Goal: Task Accomplishment & Management: Manage account settings

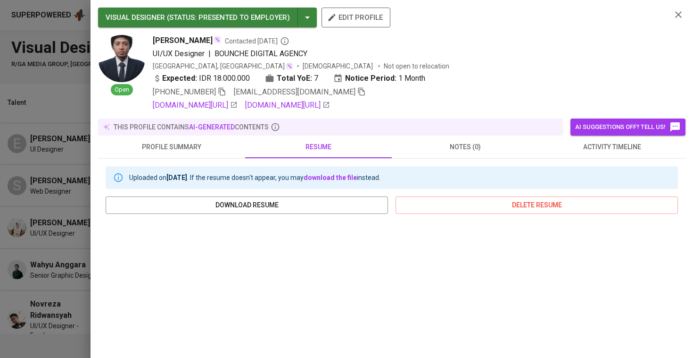
scroll to position [161, 0]
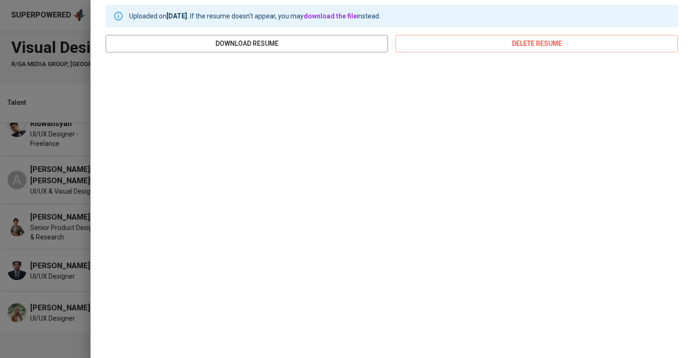
click at [8, 166] on div at bounding box center [346, 179] width 693 height 358
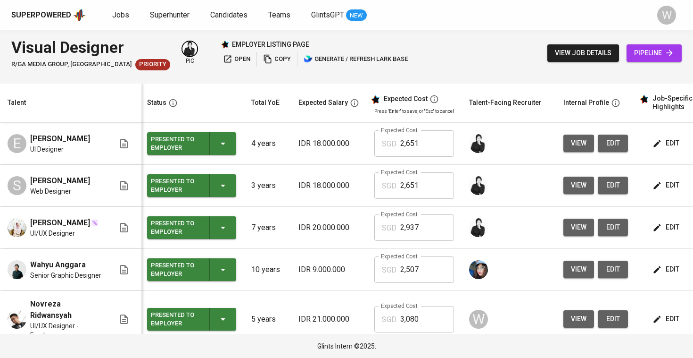
scroll to position [0, 0]
click at [124, 16] on span "Jobs" at bounding box center [120, 14] width 17 height 9
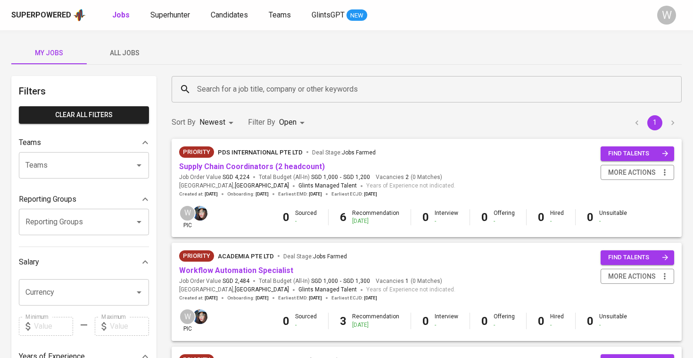
click at [226, 263] on div "Priority Academia Pte Ltd Deal Stage : Jobs Farmed" at bounding box center [317, 257] width 276 height 15
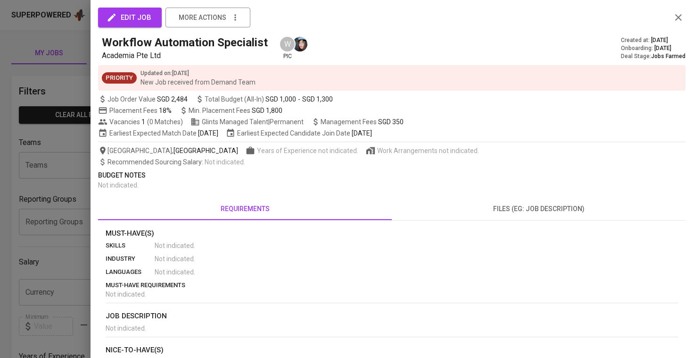
click at [76, 242] on div at bounding box center [346, 179] width 693 height 358
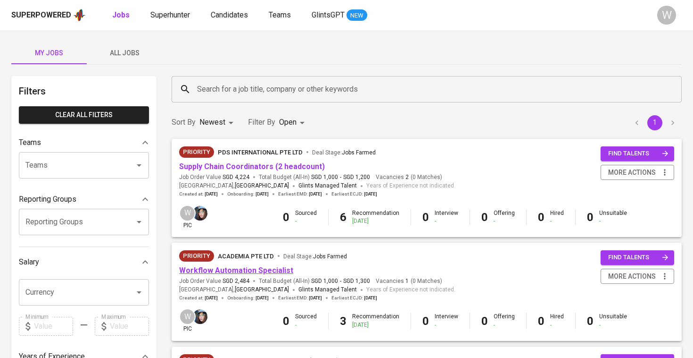
click at [225, 268] on link "Workflow Automation Specialist" at bounding box center [236, 270] width 114 height 9
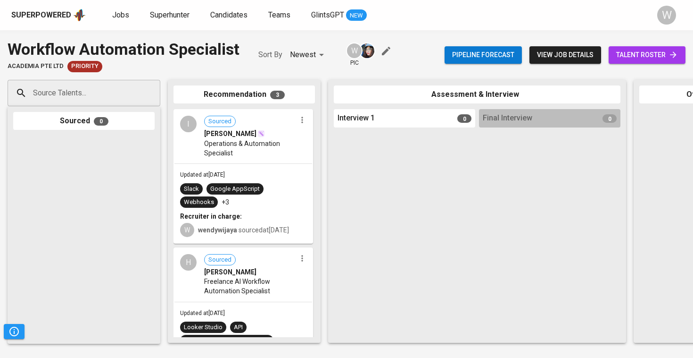
click at [657, 53] on span "talent roster" at bounding box center [647, 55] width 62 height 12
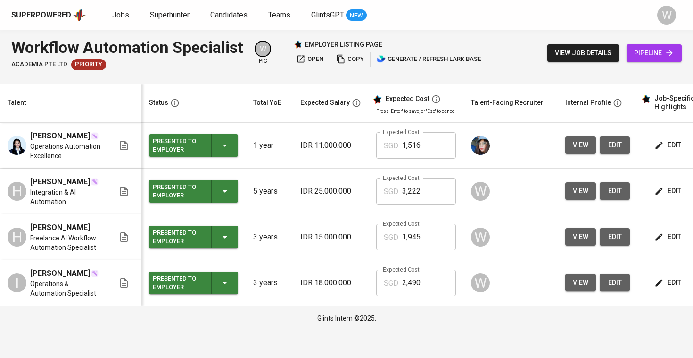
click at [658, 240] on icon "button" at bounding box center [659, 236] width 7 height 7
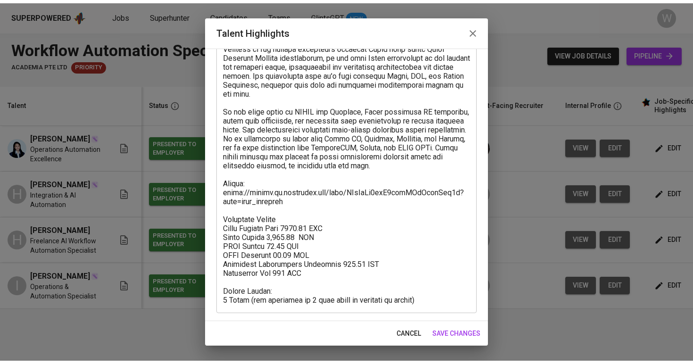
scroll to position [227, 0]
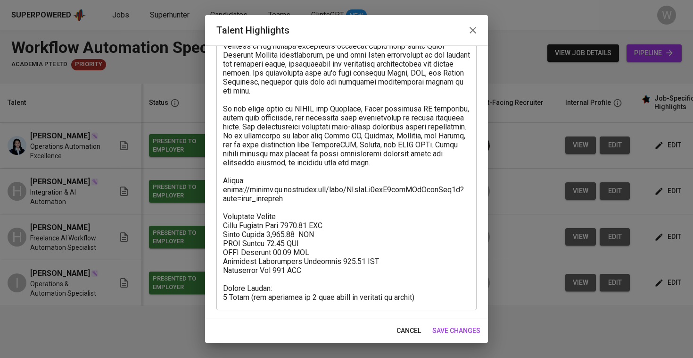
click at [449, 324] on button "save changes" at bounding box center [457, 330] width 56 height 17
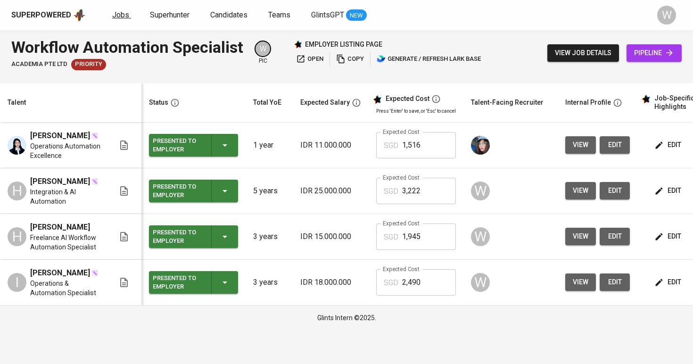
click at [112, 13] on span "Jobs" at bounding box center [120, 14] width 17 height 9
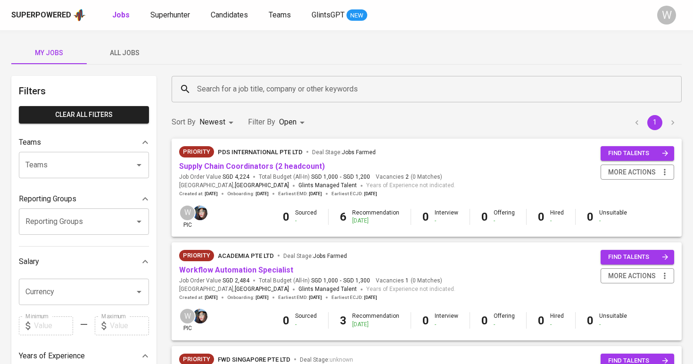
click at [118, 47] on span "All Jobs" at bounding box center [124, 53] width 64 height 12
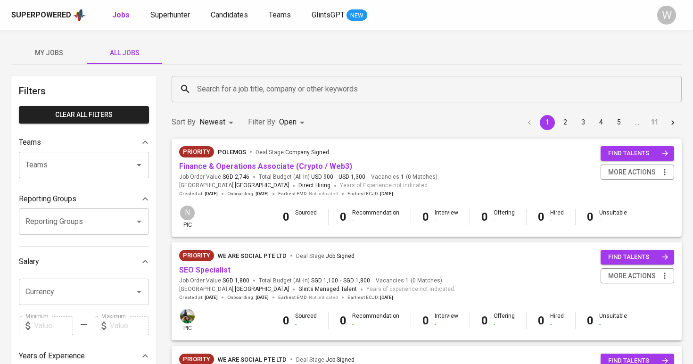
click at [236, 99] on div "Search for a job title, company or other keywords" at bounding box center [427, 89] width 510 height 26
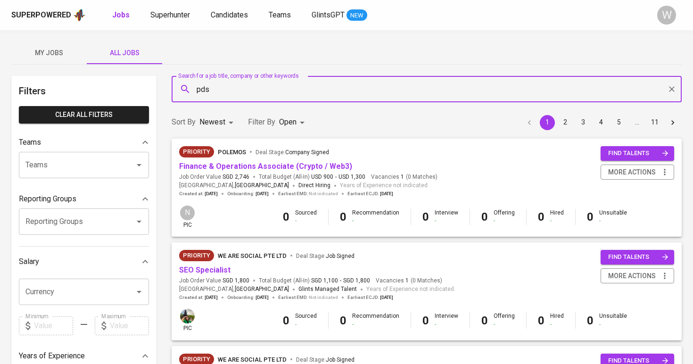
type input "pds"
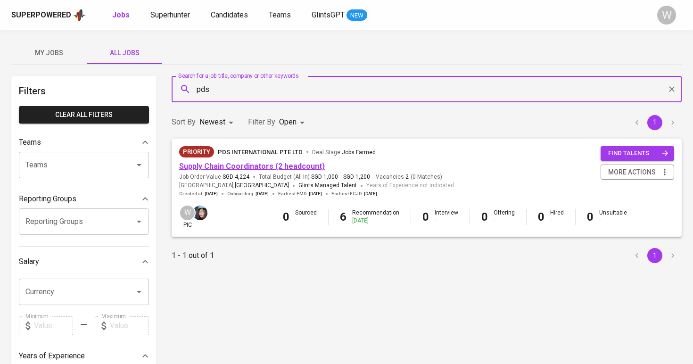
click at [307, 169] on link "Supply Chain Coordinators (2 headcount)" at bounding box center [252, 166] width 146 height 9
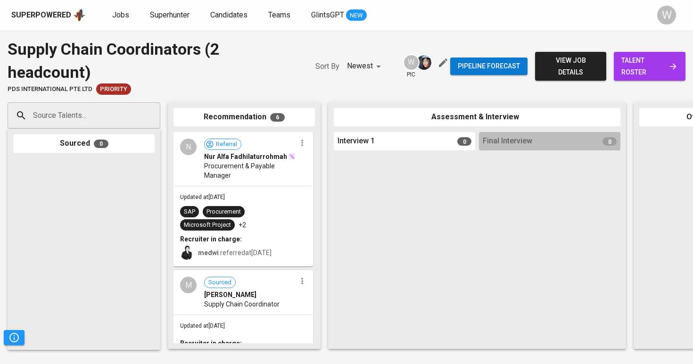
click at [653, 59] on span "talent roster" at bounding box center [650, 66] width 57 height 23
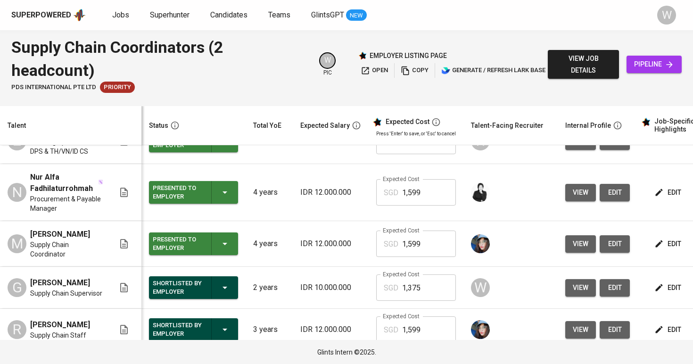
scroll to position [104, 0]
click at [585, 324] on span "view" at bounding box center [581, 330] width 16 height 12
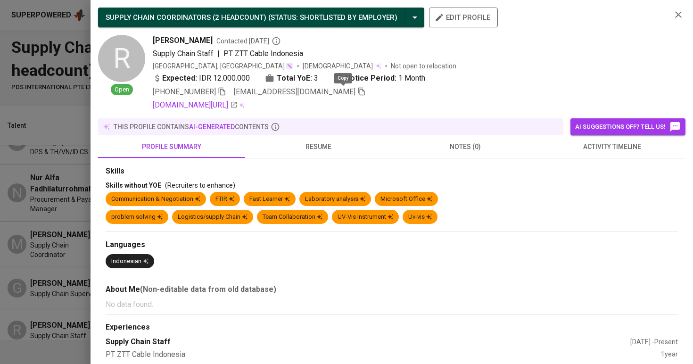
click at [358, 90] on icon "button" at bounding box center [361, 92] width 7 height 8
click at [317, 149] on span "resume" at bounding box center [319, 147] width 136 height 12
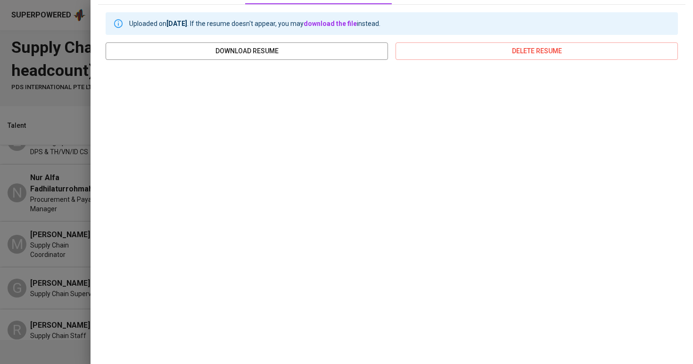
scroll to position [137, 0]
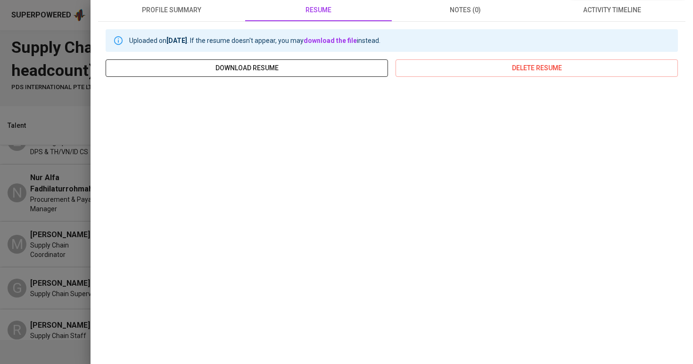
click at [346, 65] on span "download resume" at bounding box center [246, 68] width 267 height 12
click at [48, 83] on div at bounding box center [346, 182] width 693 height 364
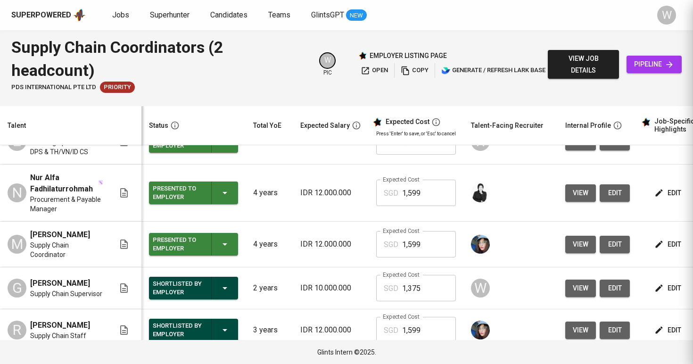
scroll to position [0, 0]
click at [115, 14] on span "Jobs" at bounding box center [120, 14] width 17 height 9
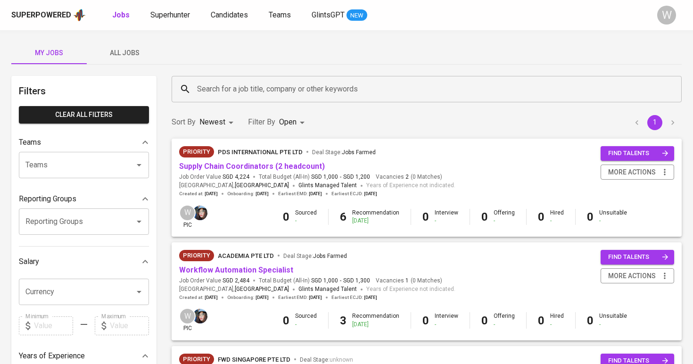
click at [117, 42] on button "All Jobs" at bounding box center [124, 53] width 75 height 23
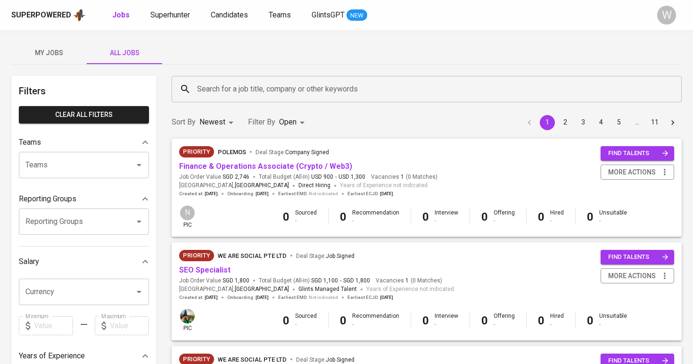
click at [57, 55] on span "My Jobs" at bounding box center [49, 53] width 64 height 12
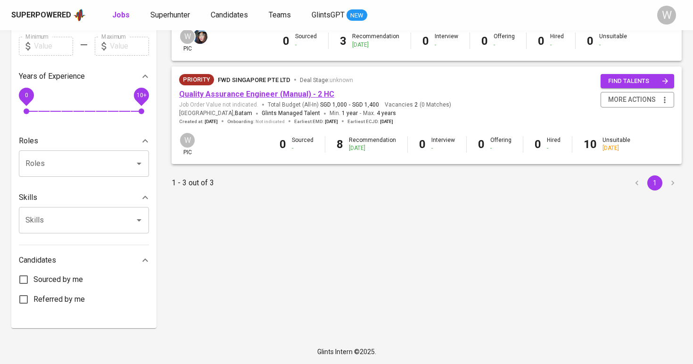
scroll to position [279, 0]
click at [258, 90] on link "Quality Assurance Engineer (Manual) - 2 HC" at bounding box center [256, 94] width 155 height 9
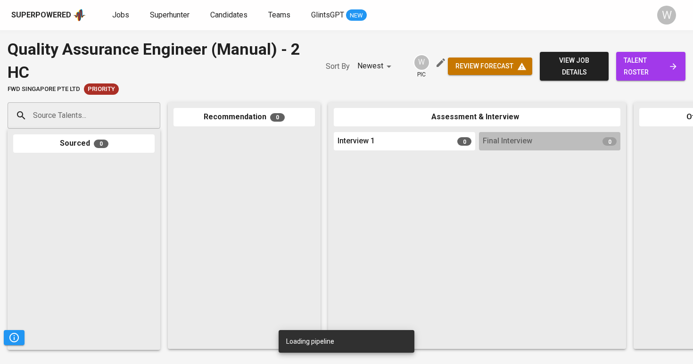
click at [620, 62] on link "talent roster" at bounding box center [650, 66] width 69 height 29
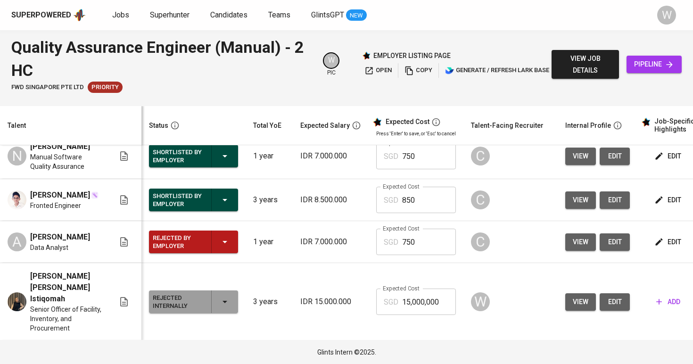
scroll to position [306, 0]
click at [229, 247] on icon "button" at bounding box center [224, 241] width 11 height 11
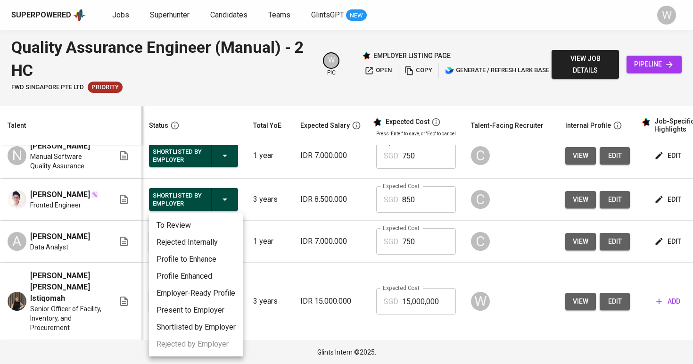
click at [221, 243] on li "Rejected Internally" at bounding box center [196, 242] width 94 height 17
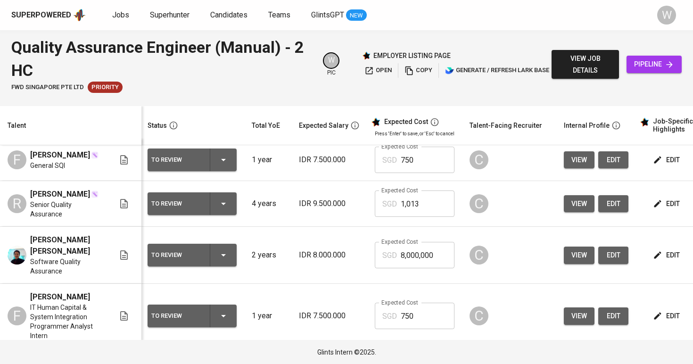
scroll to position [7, 1]
click at [426, 256] on input "8,000,000" at bounding box center [428, 254] width 54 height 26
type input "8,000,000"
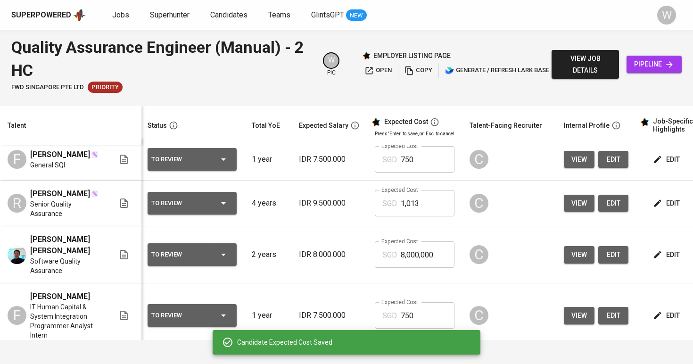
click at [443, 252] on input "8,000,000" at bounding box center [428, 254] width 54 height 26
click at [497, 241] on td "C" at bounding box center [509, 254] width 94 height 57
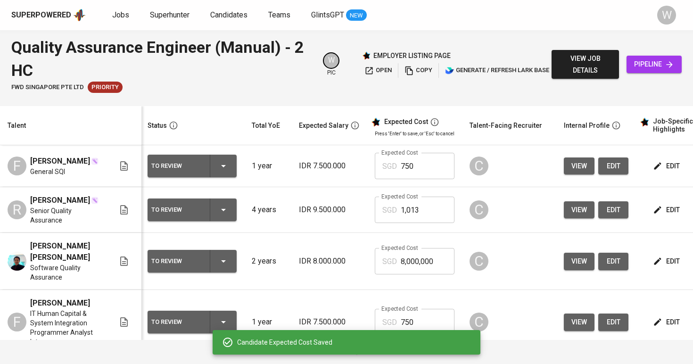
scroll to position [0, 1]
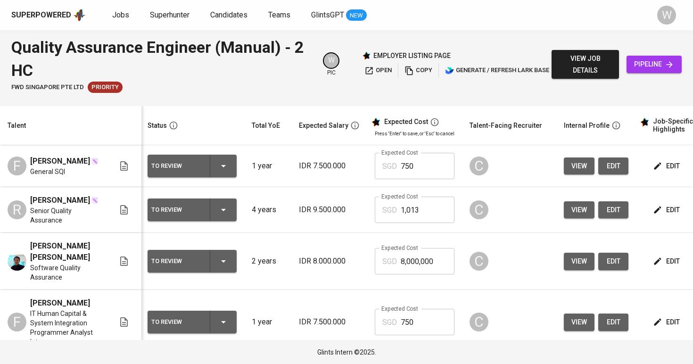
click at [530, 247] on td "C" at bounding box center [509, 261] width 94 height 57
click at [503, 23] on div "Superpowered Jobs Superhunter Candidates Teams GlintsGPT NEW W" at bounding box center [346, 15] width 693 height 30
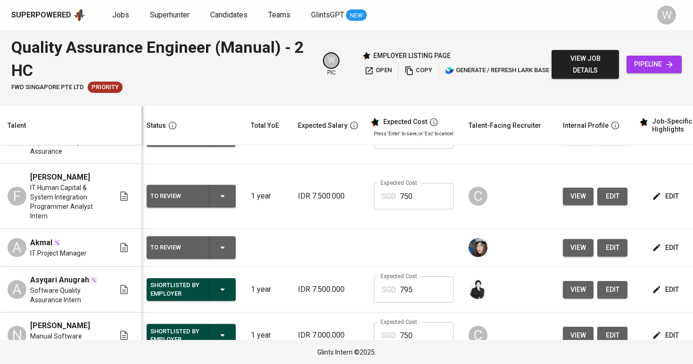
scroll to position [128, 2]
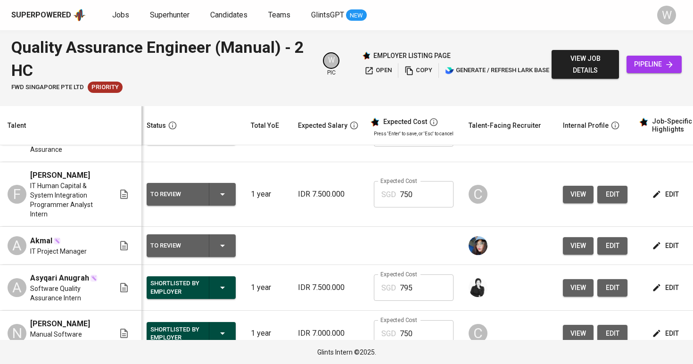
click at [665, 248] on span "edit" at bounding box center [666, 246] width 25 height 12
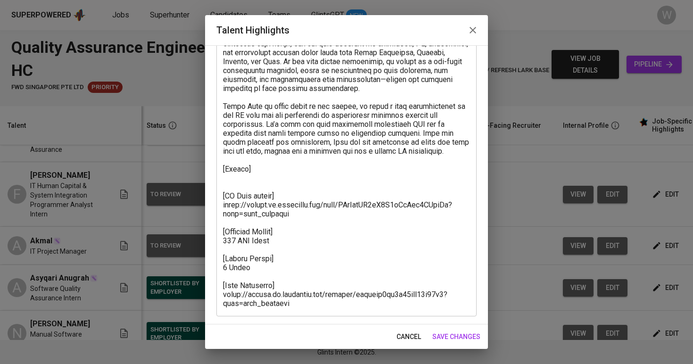
scroll to position [95, 0]
click at [465, 333] on span "save changes" at bounding box center [457, 337] width 48 height 12
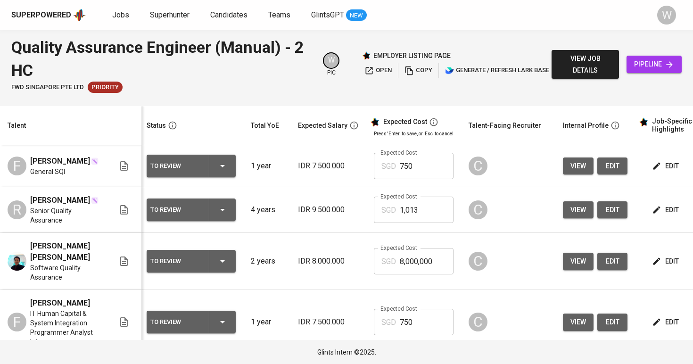
scroll to position [0, 0]
click at [118, 20] on link "Jobs" at bounding box center [121, 15] width 19 height 12
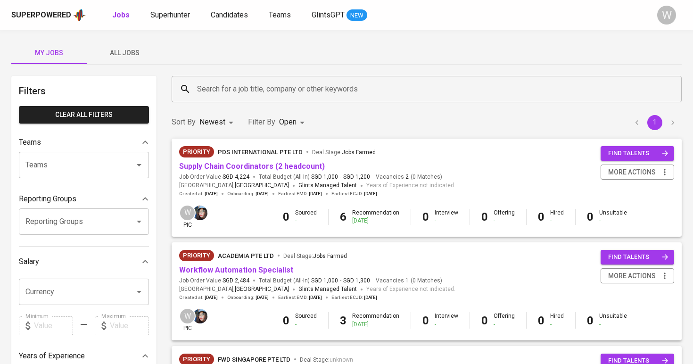
click at [110, 60] on button "All Jobs" at bounding box center [124, 53] width 75 height 23
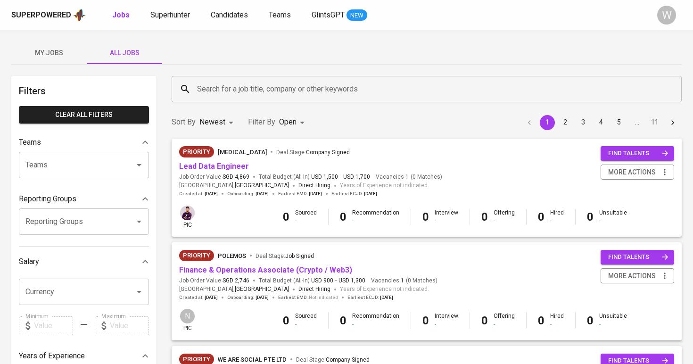
click at [217, 93] on input "Search for a job title, company or other keywords" at bounding box center [429, 89] width 469 height 18
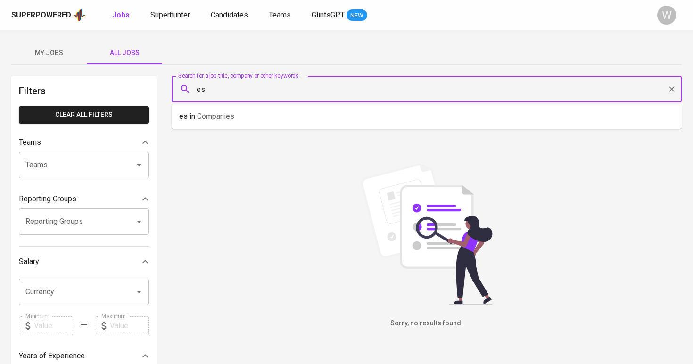
type input "e"
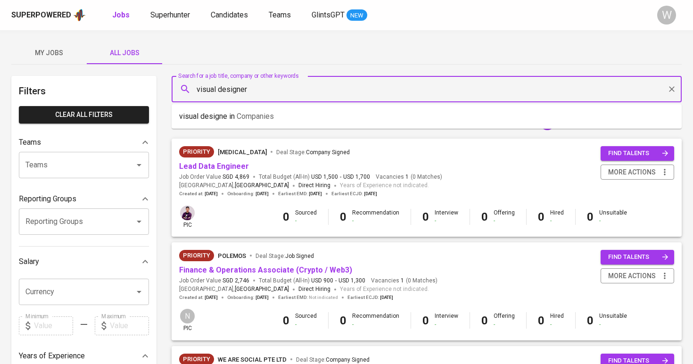
type input "visual designer"
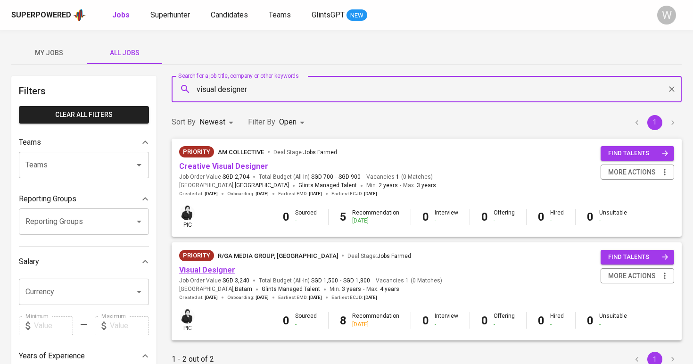
click at [216, 268] on link "Visual Designer" at bounding box center [207, 270] width 56 height 9
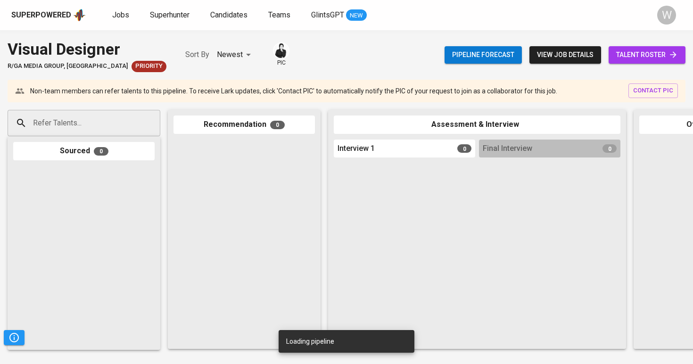
click at [636, 49] on span "talent roster" at bounding box center [647, 55] width 62 height 12
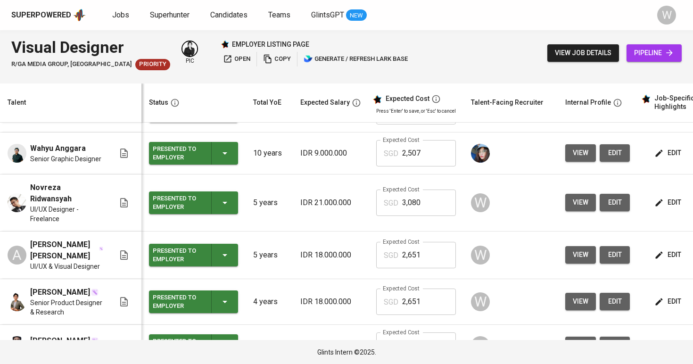
scroll to position [119, 0]
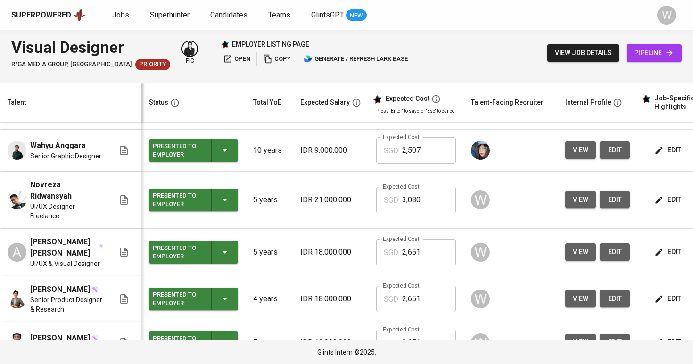
click at [570, 203] on button "view" at bounding box center [581, 199] width 31 height 17
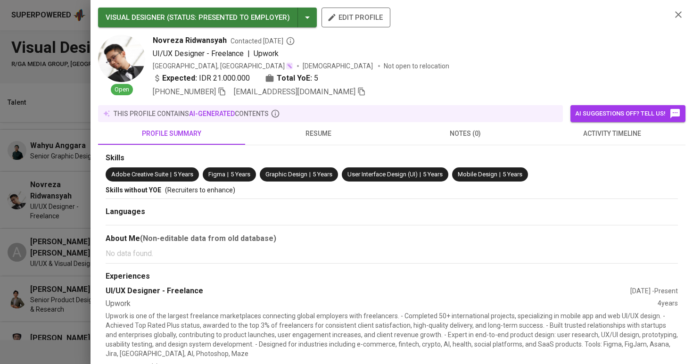
click at [285, 136] on span "resume" at bounding box center [319, 134] width 136 height 12
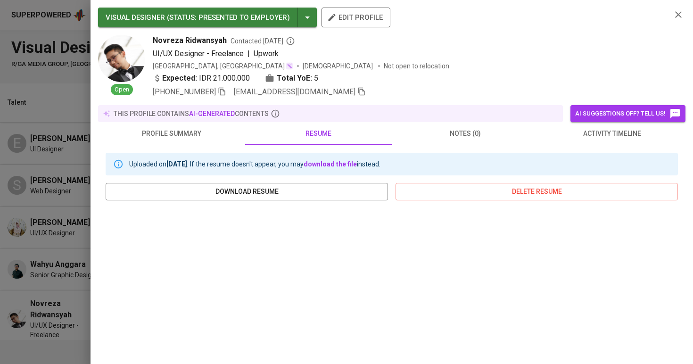
scroll to position [119, 0]
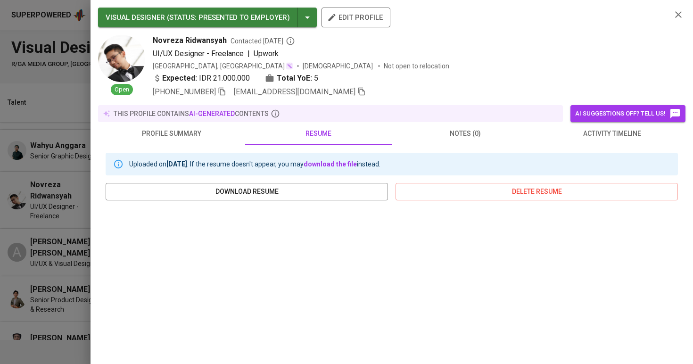
click at [67, 216] on div at bounding box center [346, 182] width 693 height 364
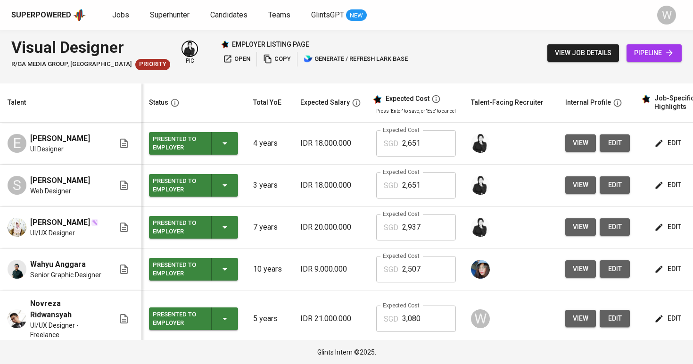
scroll to position [0, 0]
click at [113, 12] on span "Jobs" at bounding box center [120, 14] width 17 height 9
